Goal: Task Accomplishment & Management: Manage account settings

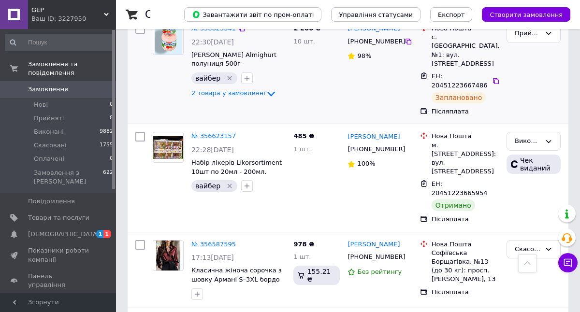
scroll to position [565, 0]
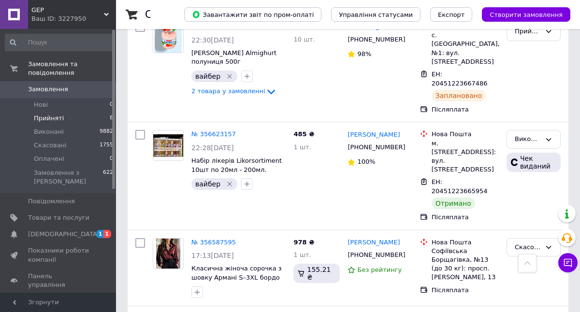
click at [45, 117] on span "Прийняті" at bounding box center [49, 118] width 30 height 9
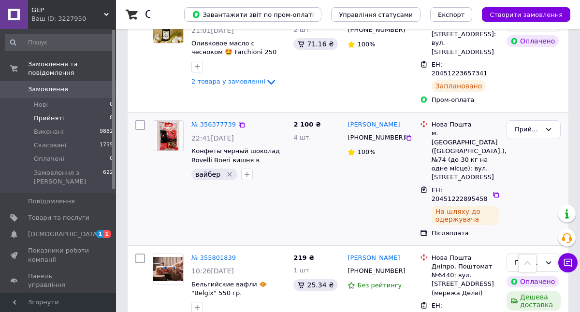
scroll to position [760, 0]
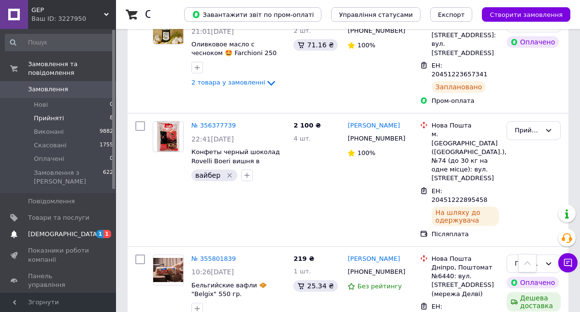
click at [77, 239] on link "[DEMOGRAPHIC_DATA] 1 1" at bounding box center [59, 234] width 119 height 16
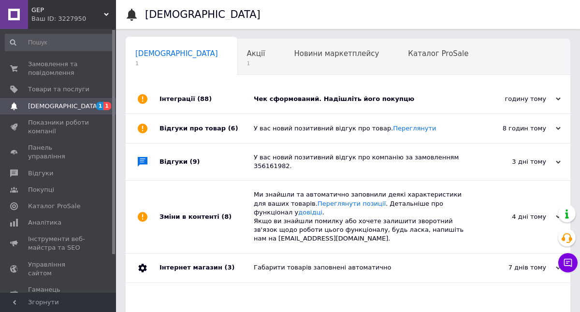
scroll to position [0, 5]
click at [348, 106] on div "Чек сформований. Надішліть його покупцю" at bounding box center [359, 99] width 210 height 29
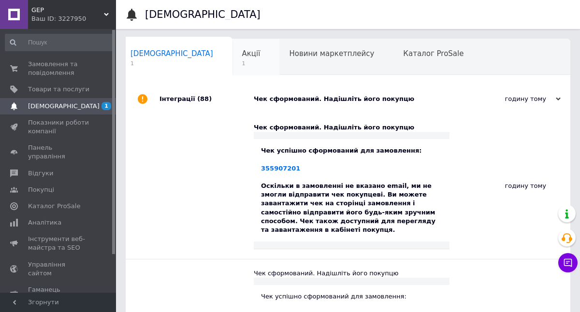
click at [242, 62] on span "1" at bounding box center [251, 63] width 18 height 7
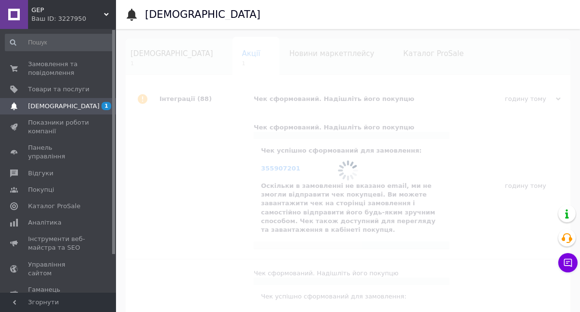
scroll to position [0, 46]
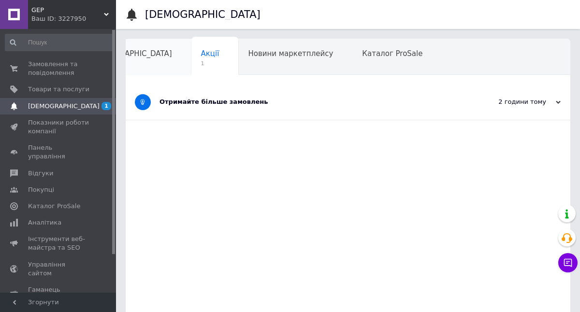
click at [133, 64] on div "[DEMOGRAPHIC_DATA]" at bounding box center [136, 57] width 112 height 37
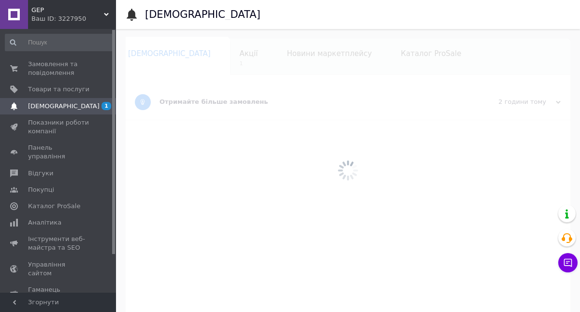
scroll to position [0, 5]
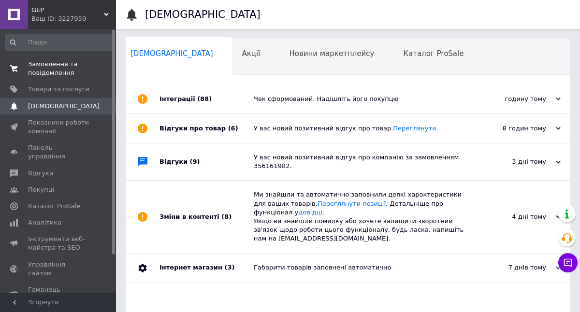
click at [50, 70] on span "Замовлення та повідомлення" at bounding box center [58, 68] width 61 height 17
